Goal: Task Accomplishment & Management: Manage account settings

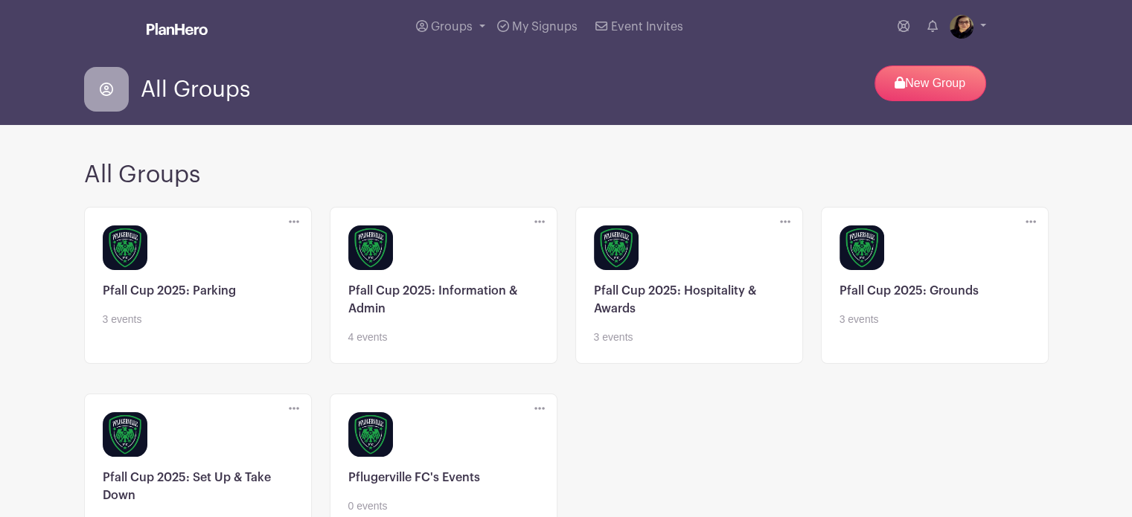
click at [430, 345] on link at bounding box center [443, 345] width 190 height 0
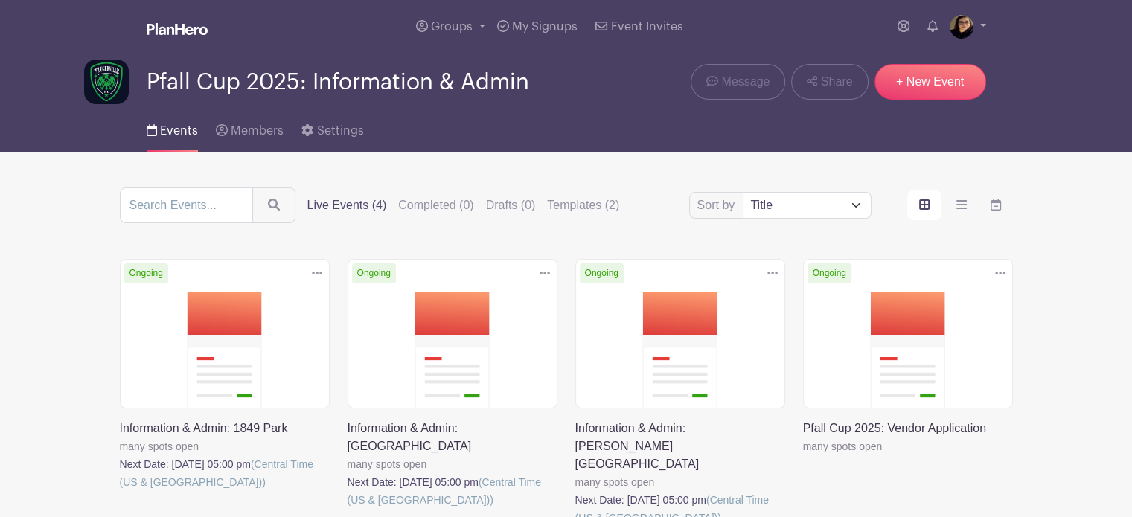
click at [803, 455] on link at bounding box center [803, 455] width 0 height 0
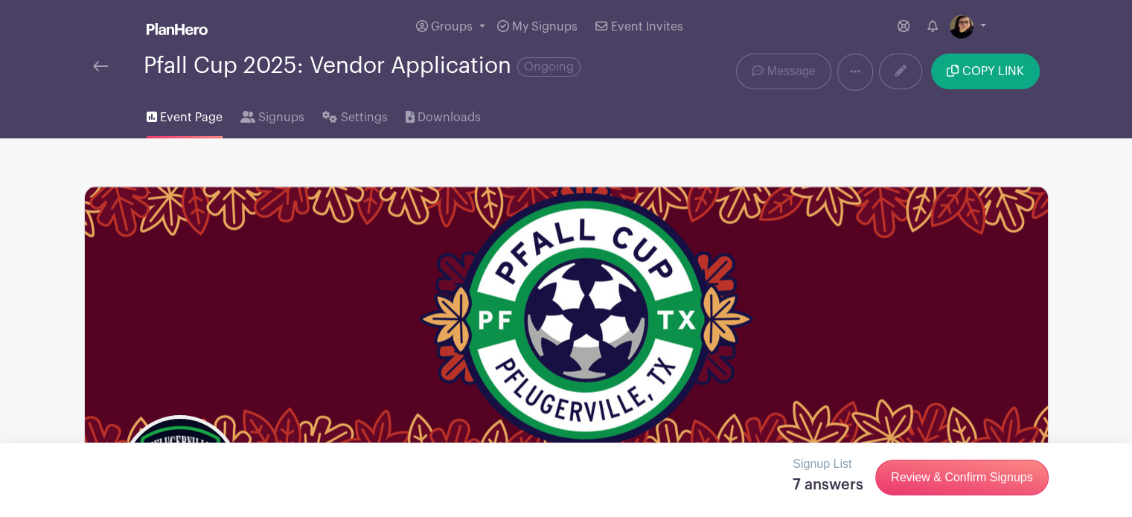
click at [103, 62] on img at bounding box center [100, 66] width 15 height 10
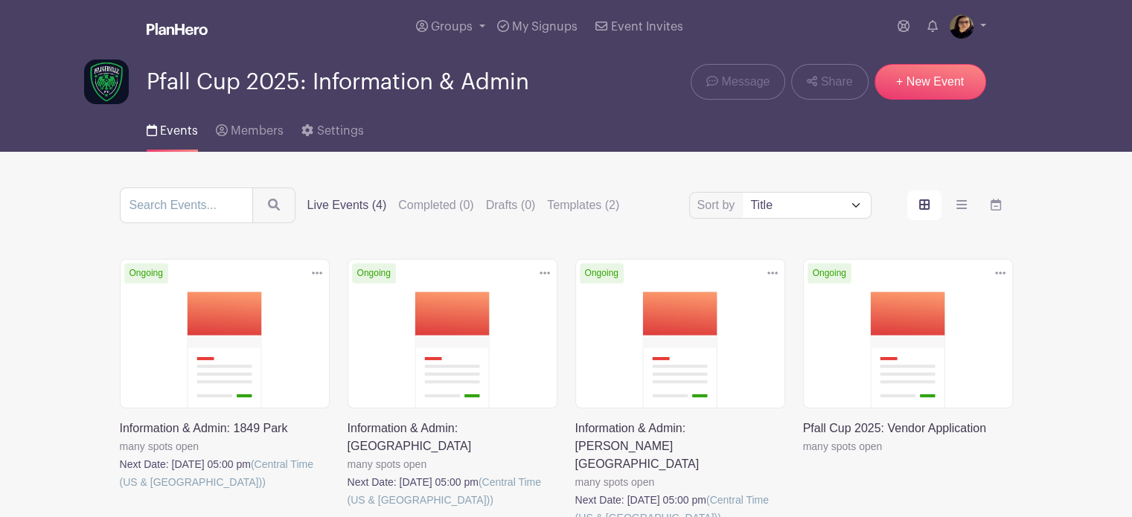
click at [1002, 273] on icon at bounding box center [1000, 273] width 10 height 3
click at [927, 333] on link "Delete" at bounding box center [952, 330] width 118 height 24
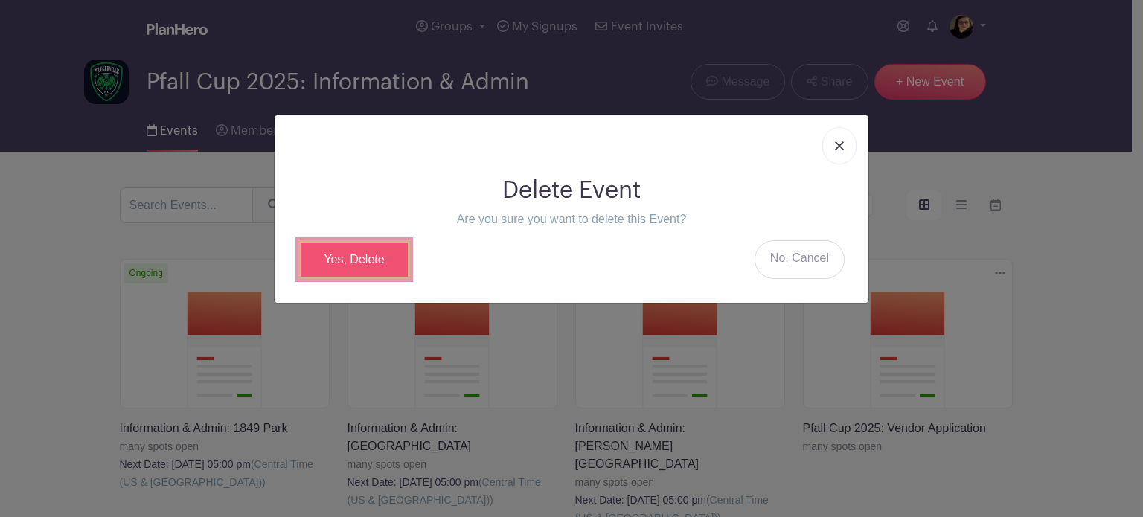
click at [355, 252] on link "Yes, Delete" at bounding box center [354, 259] width 112 height 39
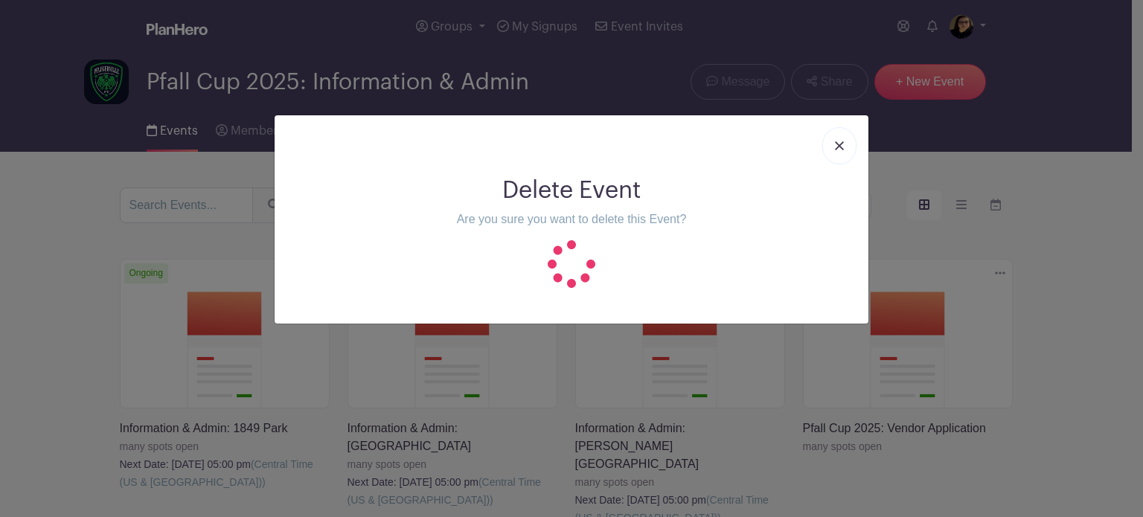
click at [839, 144] on img at bounding box center [839, 145] width 9 height 9
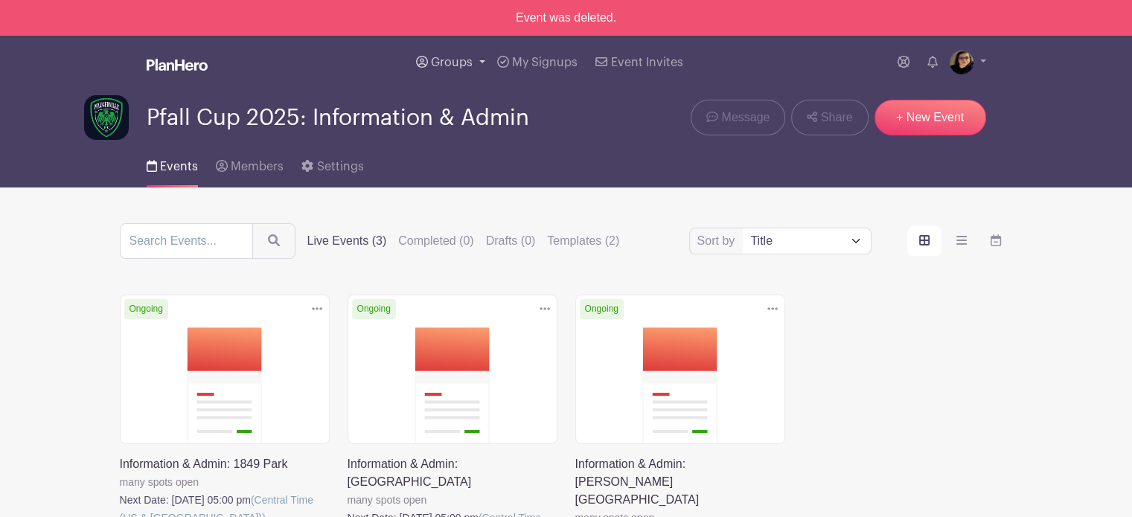
click at [448, 59] on span "Groups" at bounding box center [452, 63] width 42 height 12
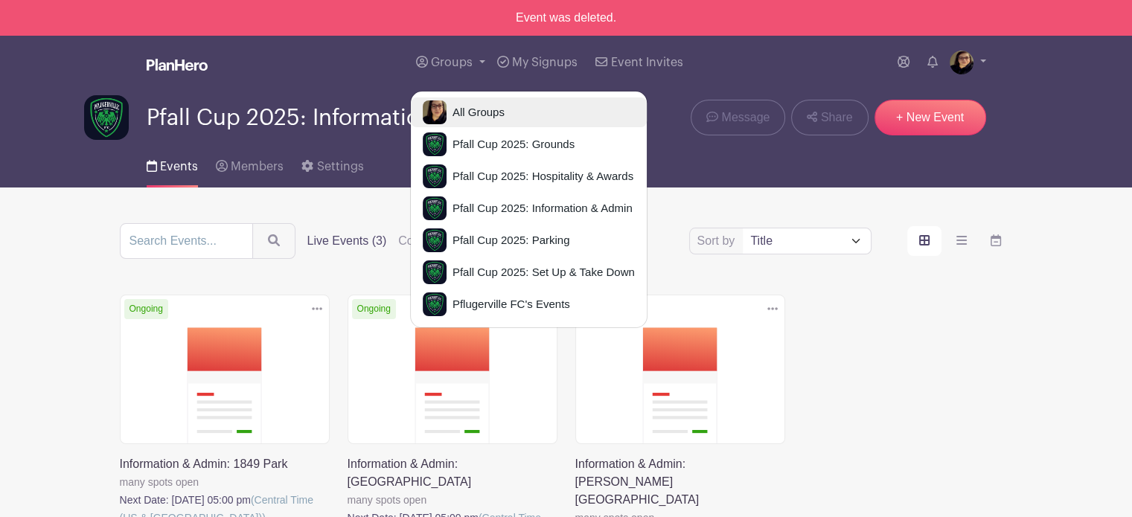
click at [484, 108] on span "All Groups" at bounding box center [475, 112] width 58 height 17
